Goal: Contribute content

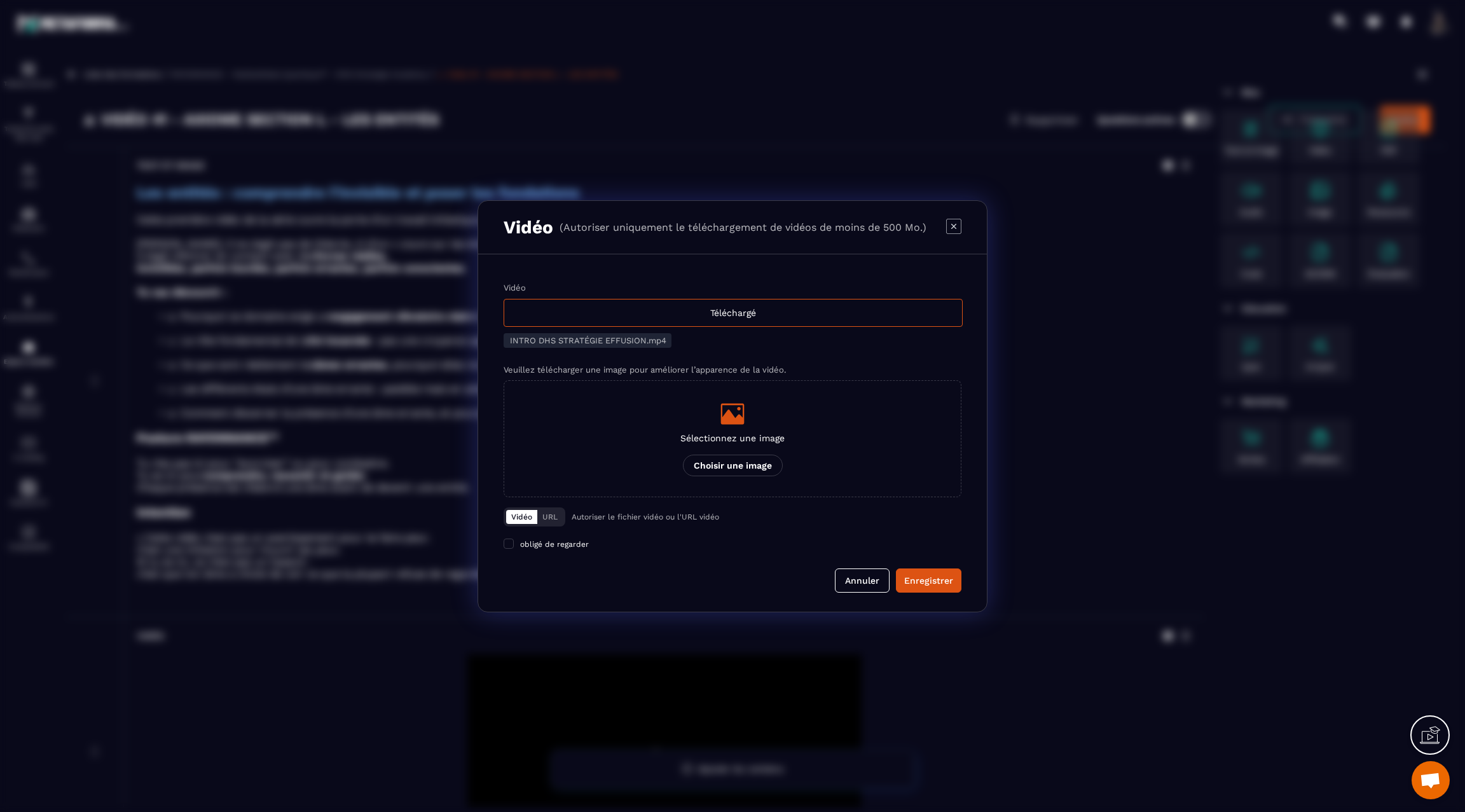
scroll to position [2257, 0]
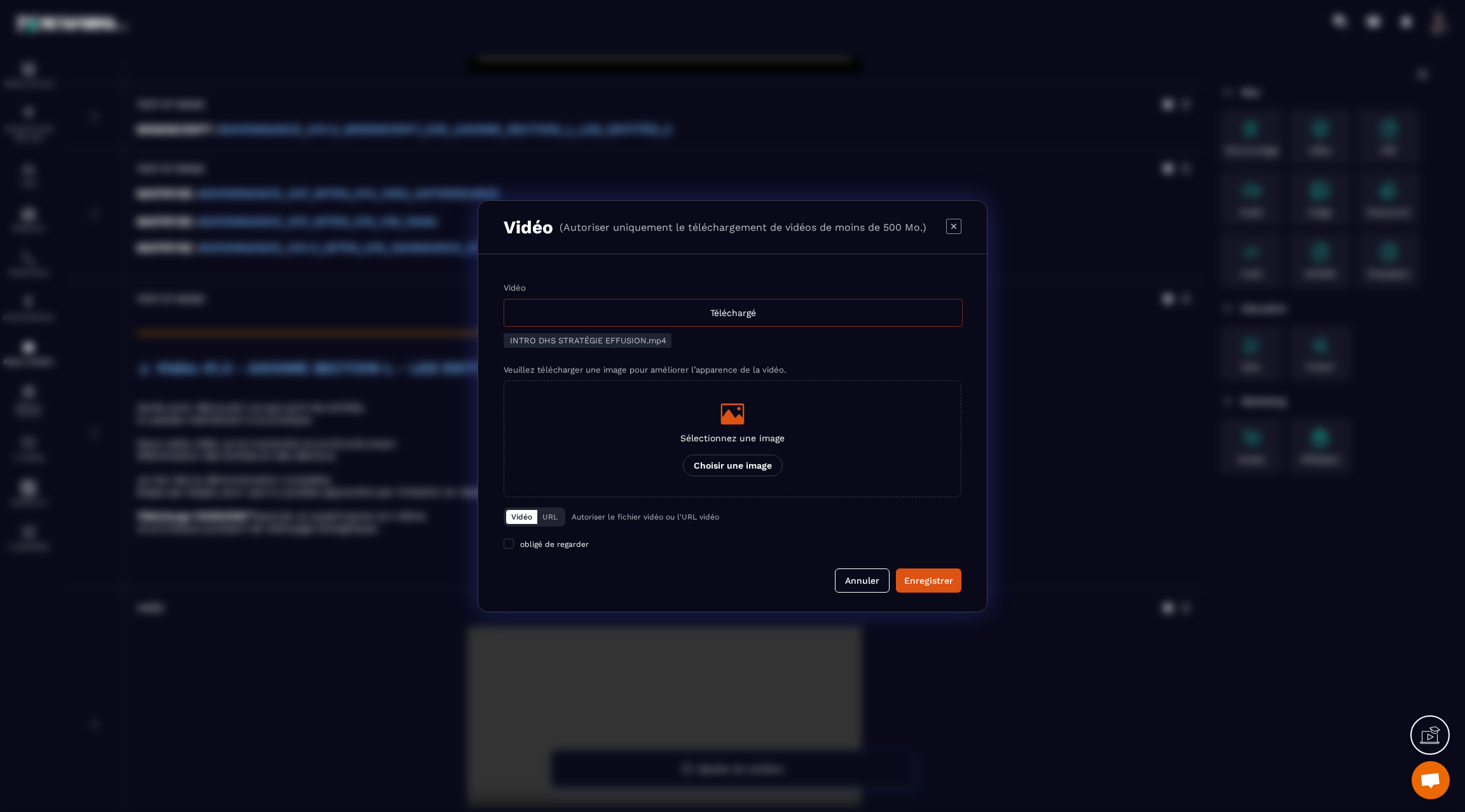
click at [745, 309] on div "Téléchargé" at bounding box center [733, 313] width 459 height 28
click at [0, 0] on input "Vidéo Téléchargé" at bounding box center [0, 0] width 0 height 0
click at [710, 313] on div "Téléchargé" at bounding box center [733, 313] width 459 height 28
click at [0, 0] on input "Vidéo Téléchargé" at bounding box center [0, 0] width 0 height 0
click at [928, 574] on div "Enregistrer" at bounding box center [928, 581] width 49 height 13
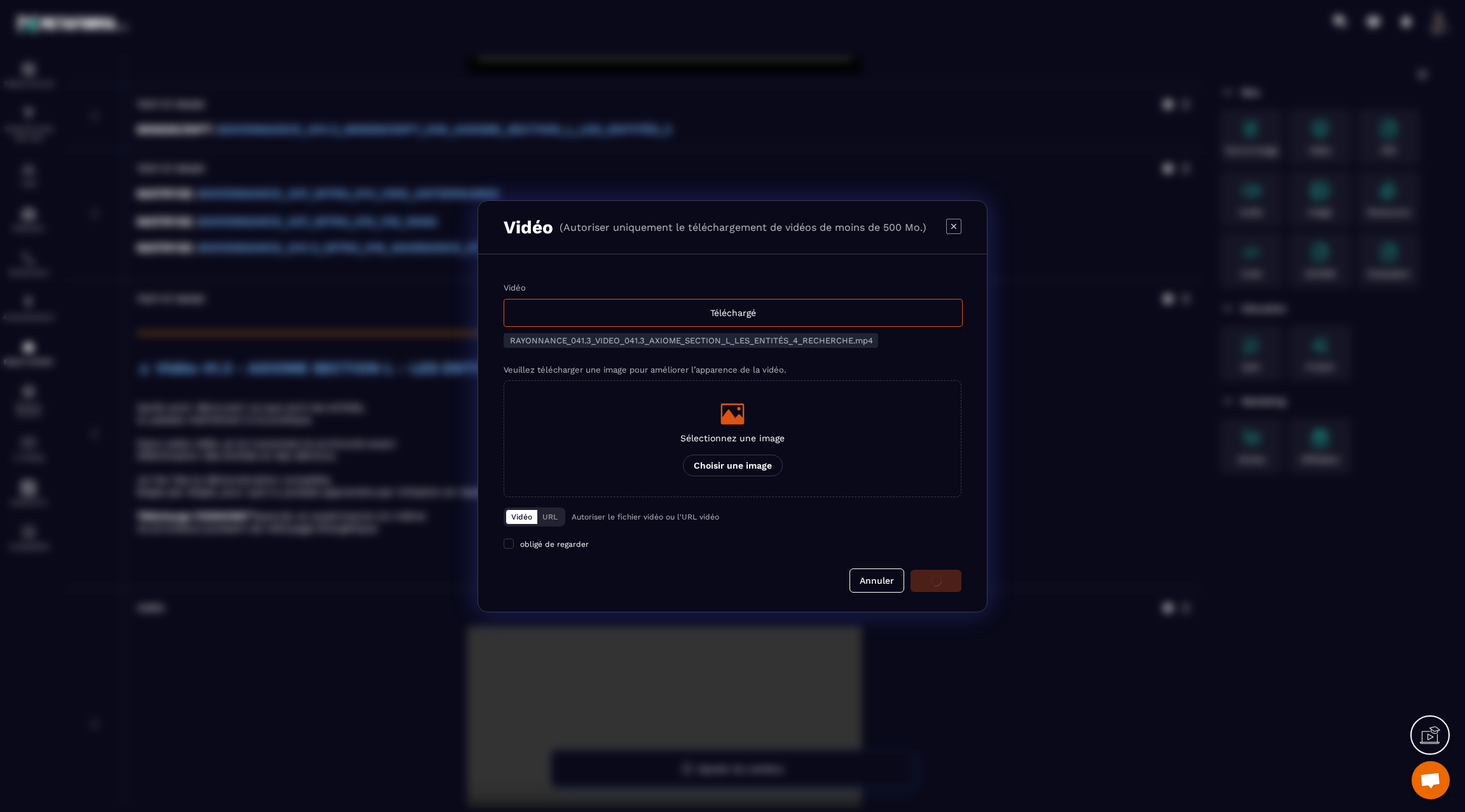
click at [1070, 500] on div "Modal window" at bounding box center [732, 406] width 1465 height 812
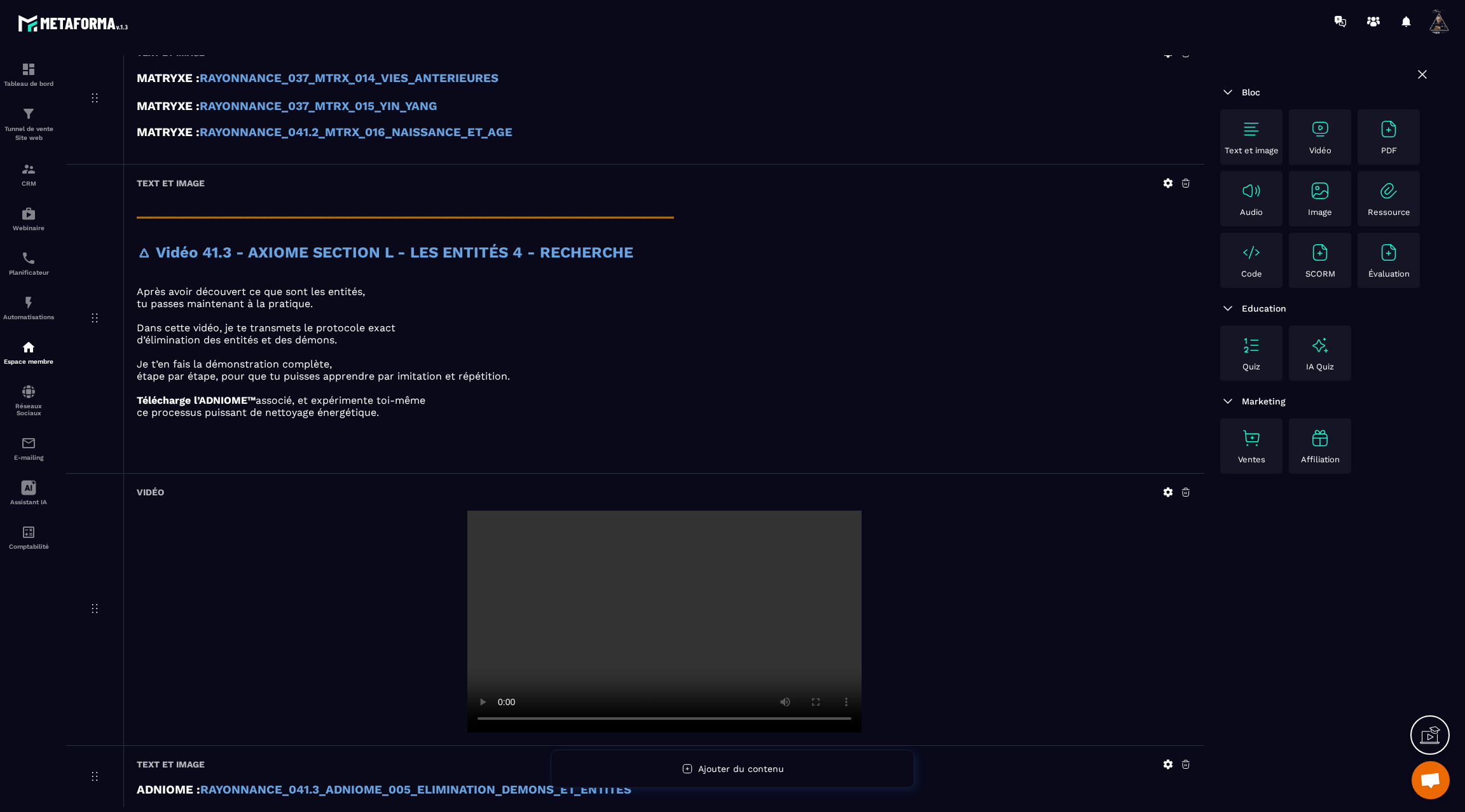
scroll to position [2419, 0]
